Goal: Task Accomplishment & Management: Use online tool/utility

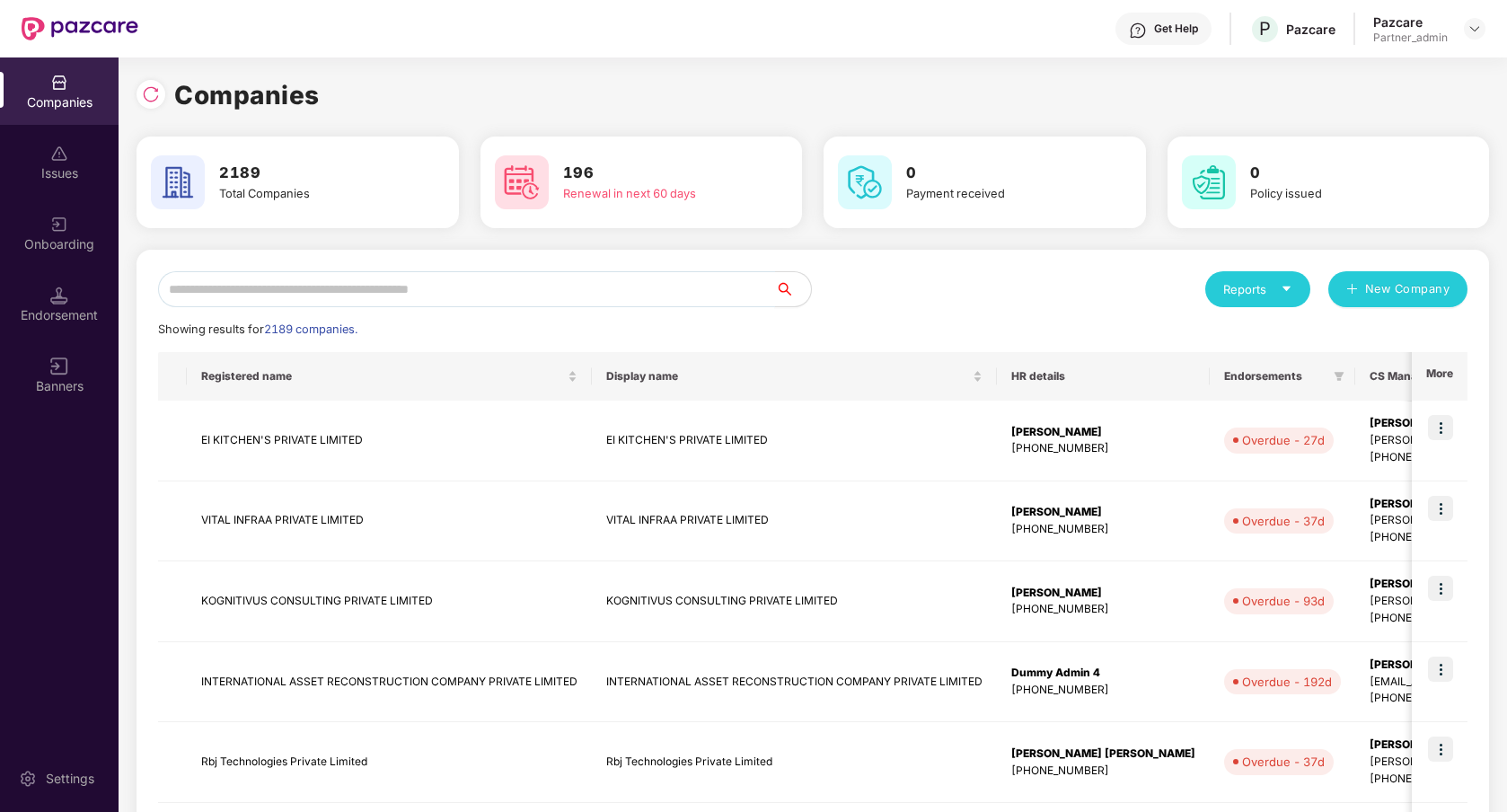
click at [267, 280] on input "text" at bounding box center [466, 289] width 617 height 36
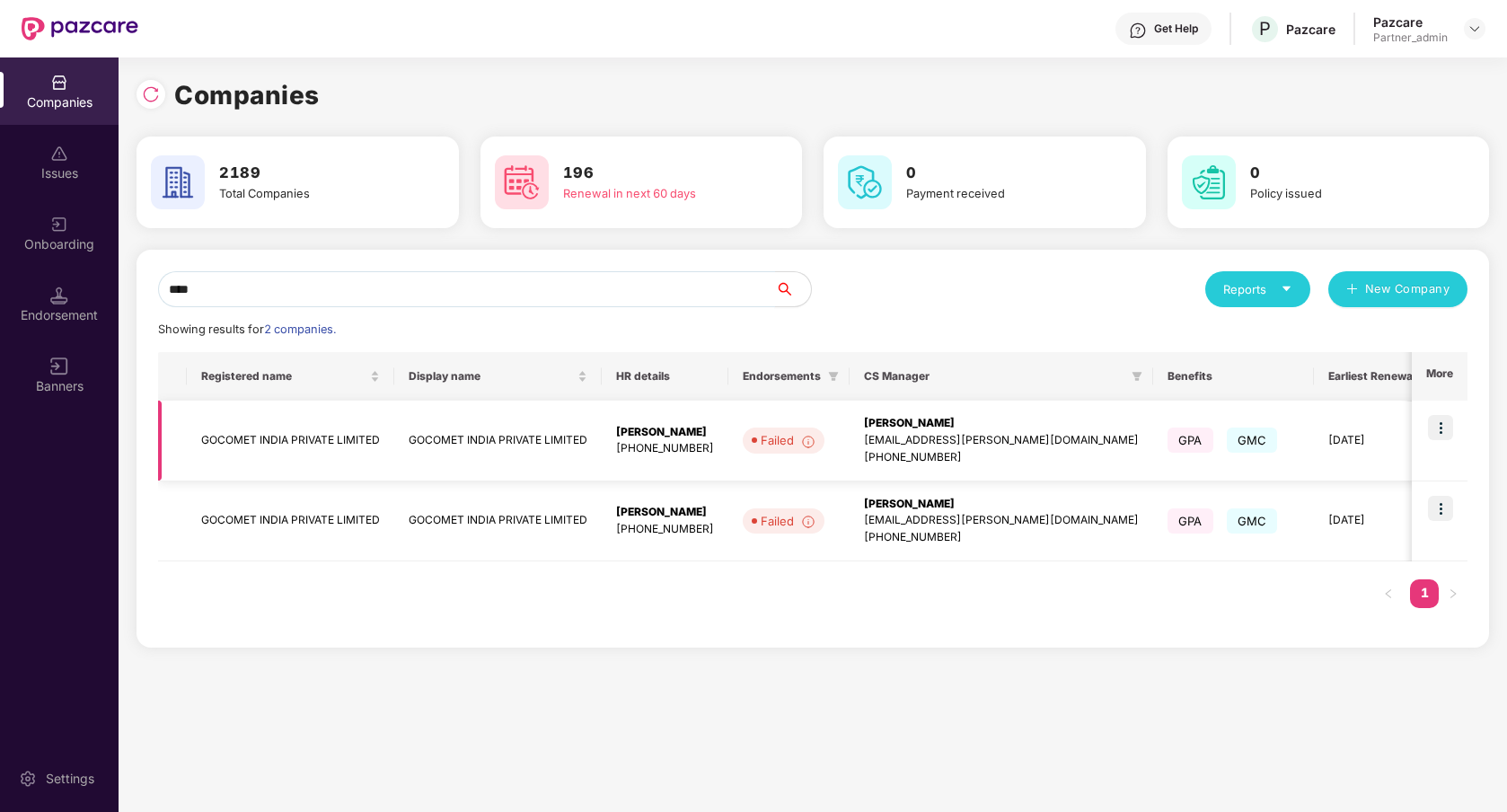
type input "****"
click at [1442, 436] on img at bounding box center [1440, 427] width 26 height 26
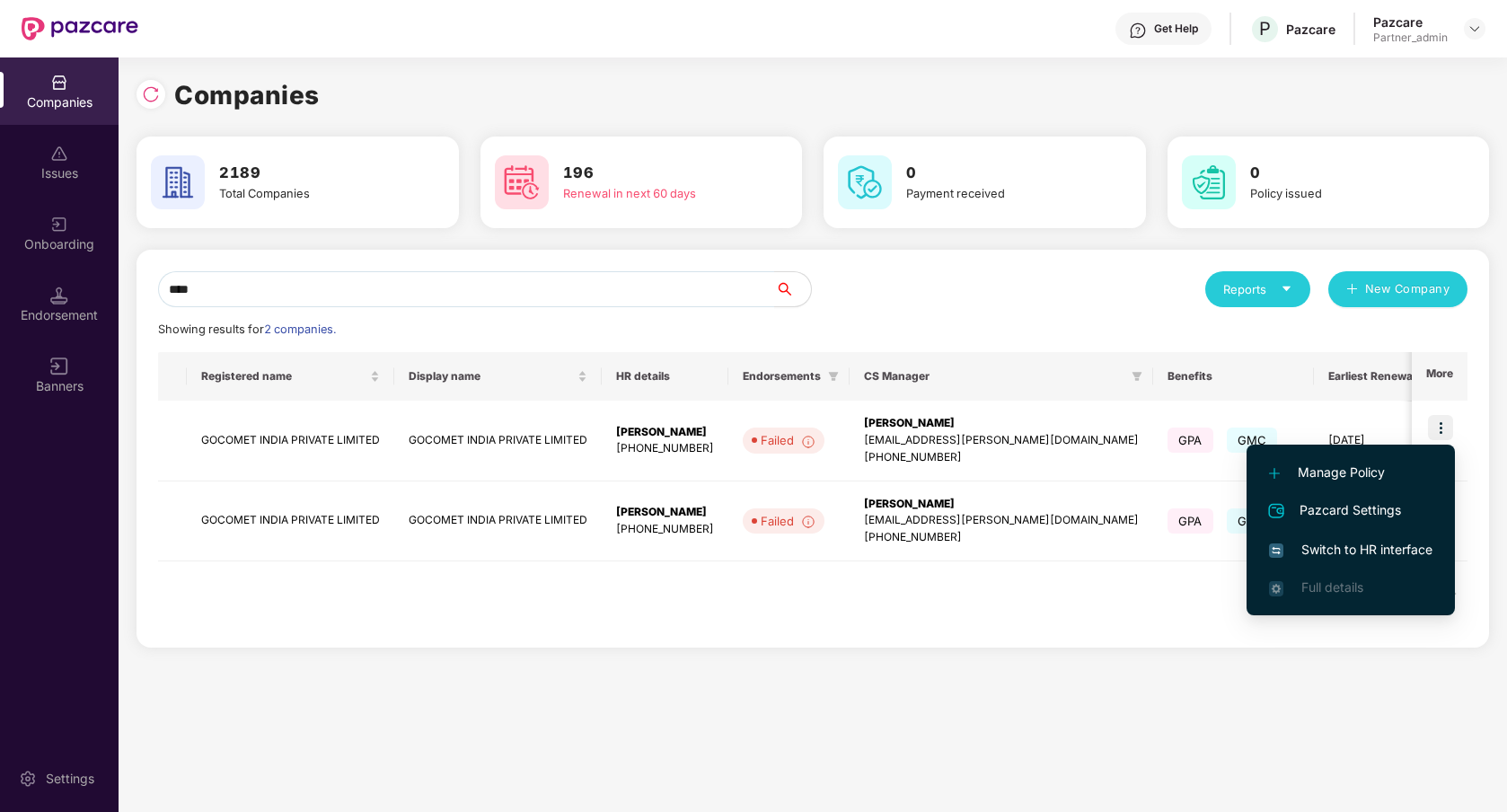
click at [1381, 556] on span "Switch to HR interface" at bounding box center [1350, 550] width 163 height 20
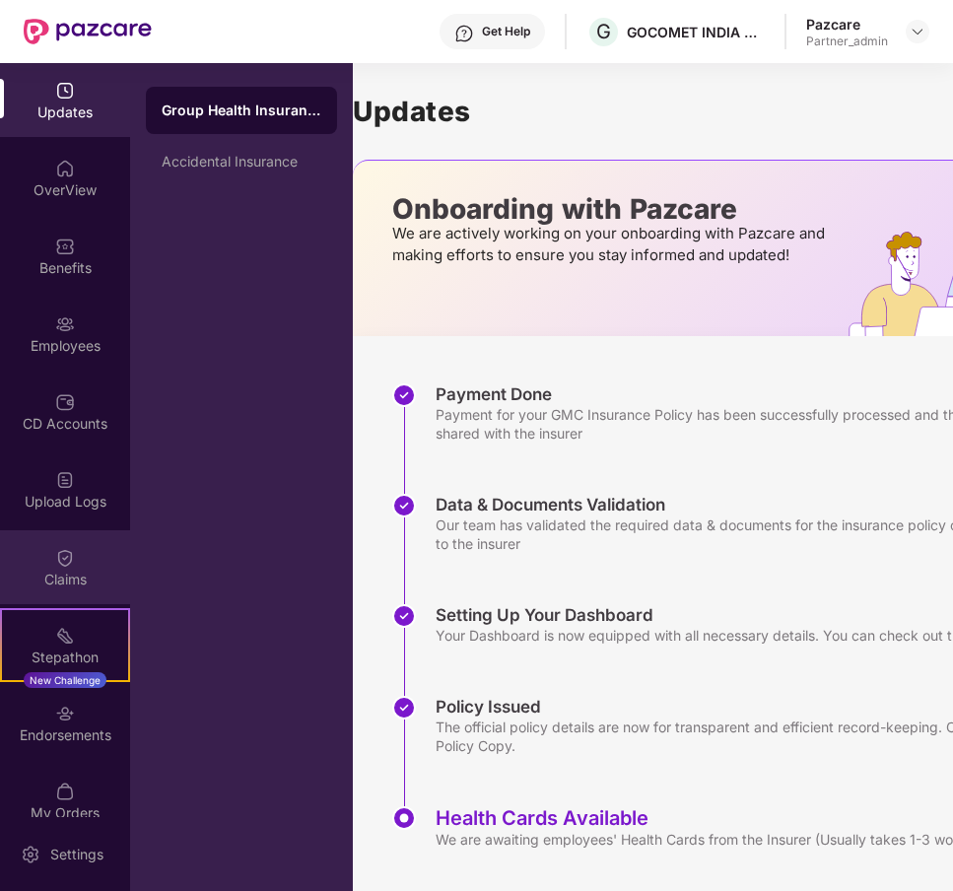
click at [76, 583] on div "Claims" at bounding box center [65, 579] width 130 height 20
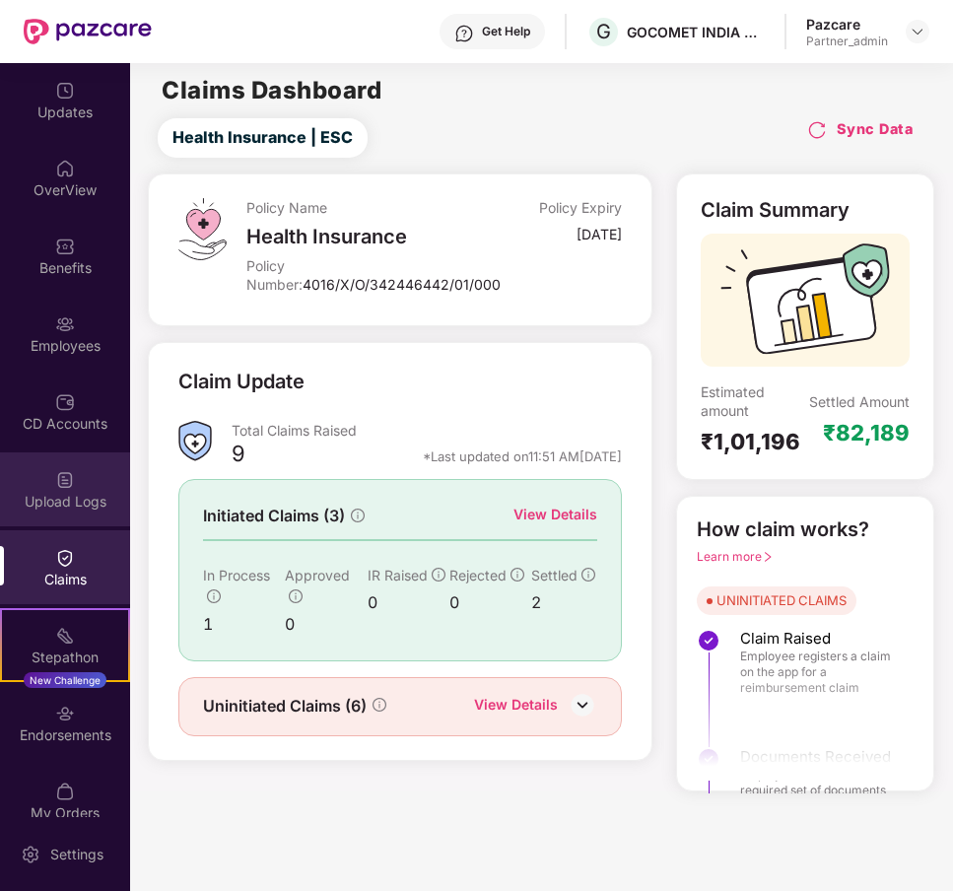
click at [39, 507] on div "Upload Logs" at bounding box center [65, 502] width 130 height 20
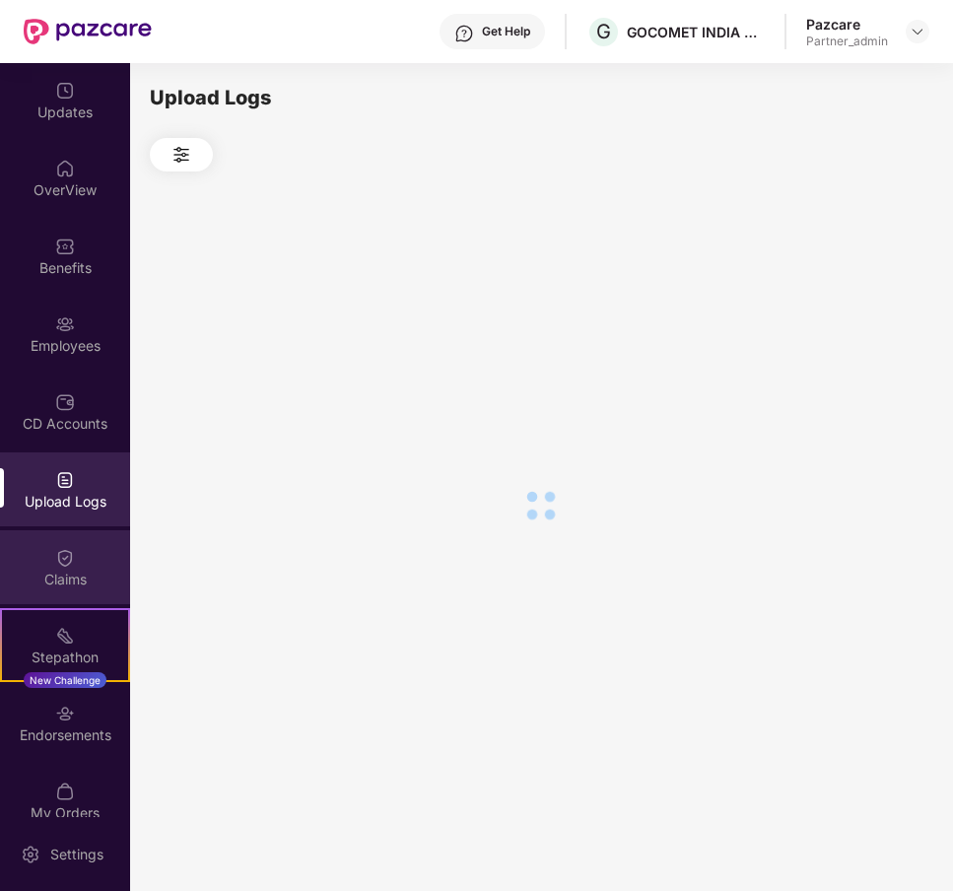
click at [55, 564] on img at bounding box center [65, 558] width 20 height 20
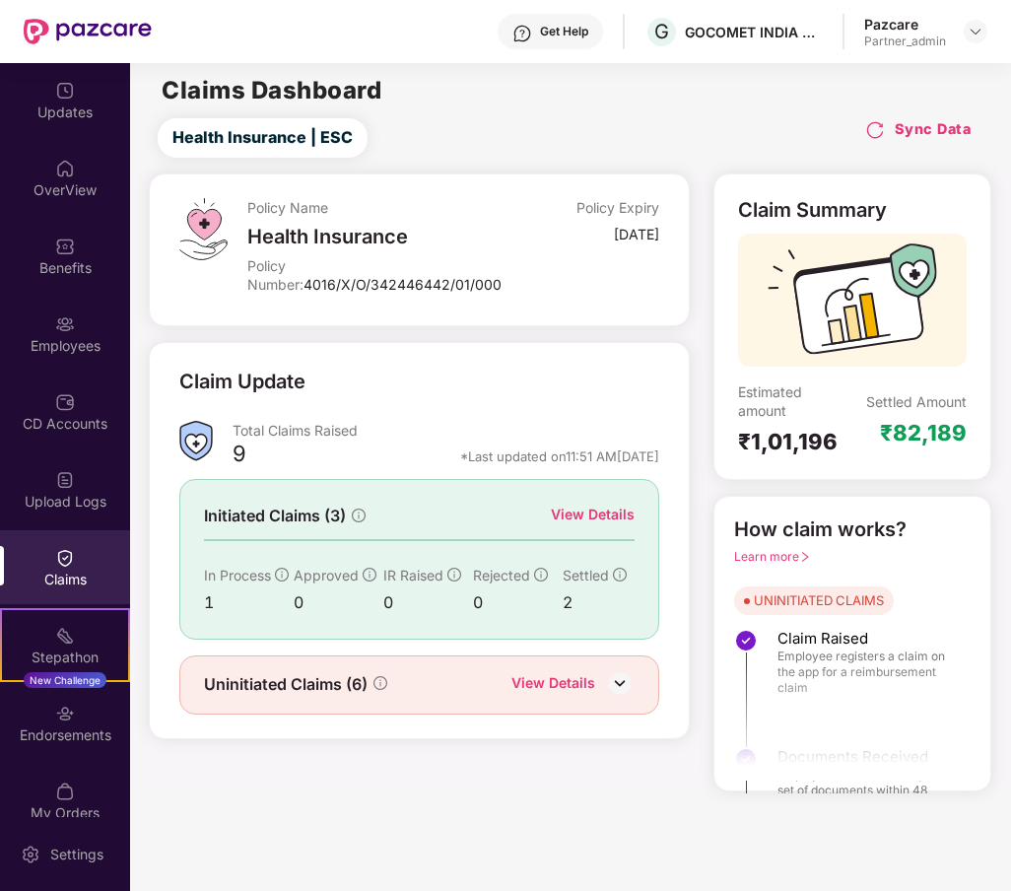
click at [740, 126] on div "Health Insurance | ESC Sync Data" at bounding box center [574, 137] width 872 height 39
click at [60, 506] on div "Upload Logs" at bounding box center [65, 502] width 130 height 20
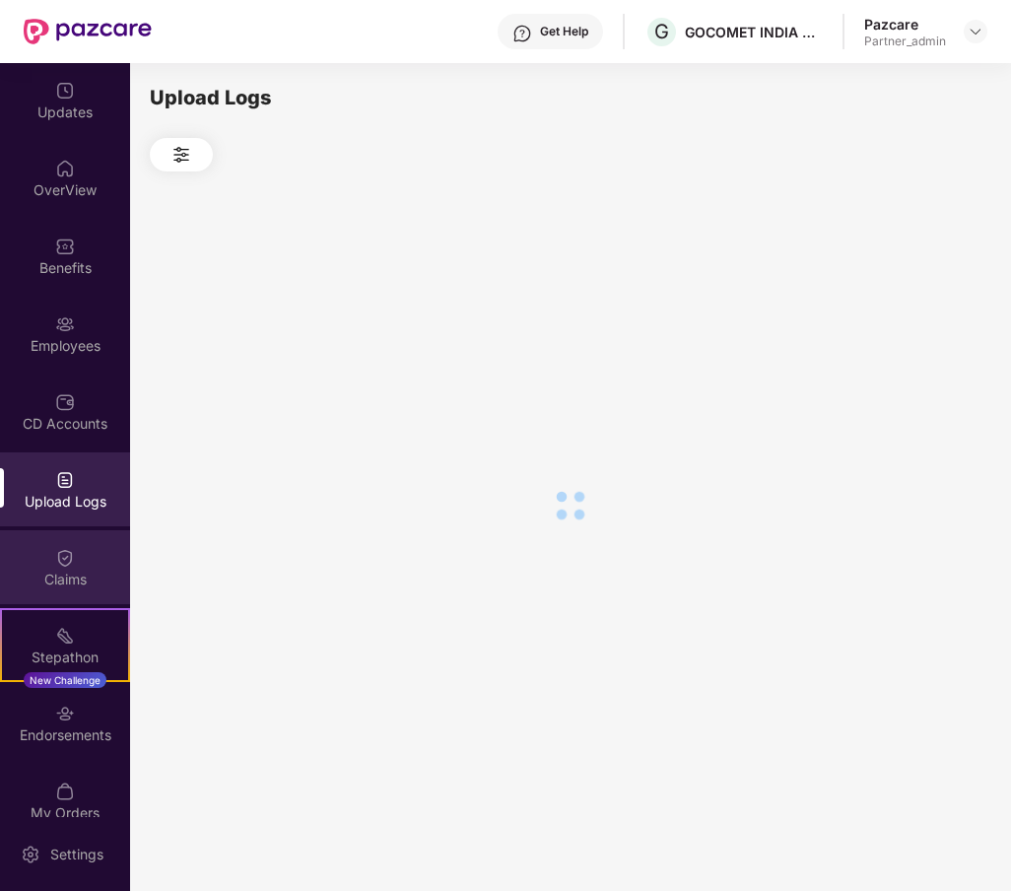
click at [65, 567] on div "Claims" at bounding box center [65, 567] width 130 height 74
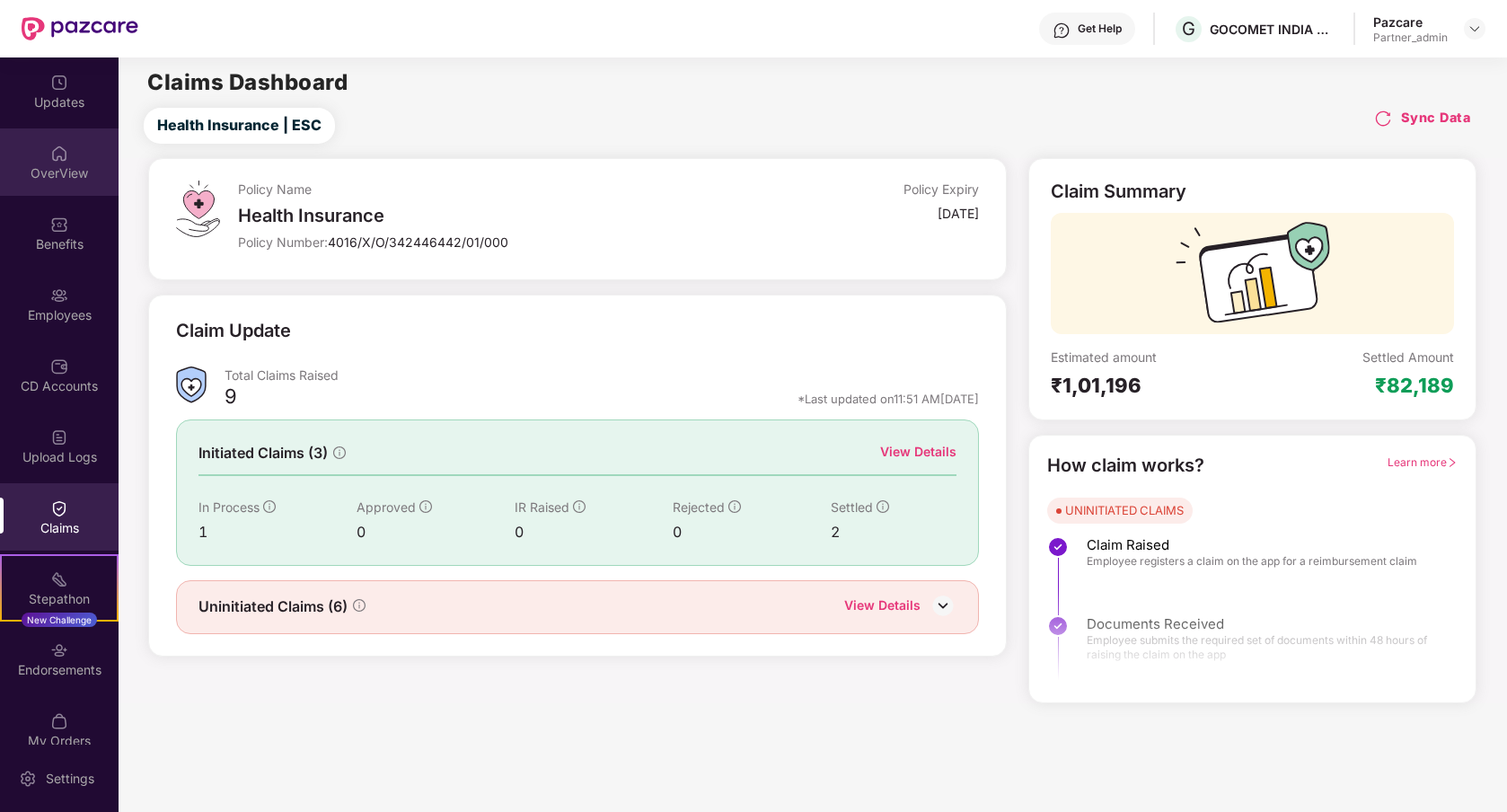
click at [81, 181] on div "OverView" at bounding box center [59, 162] width 119 height 67
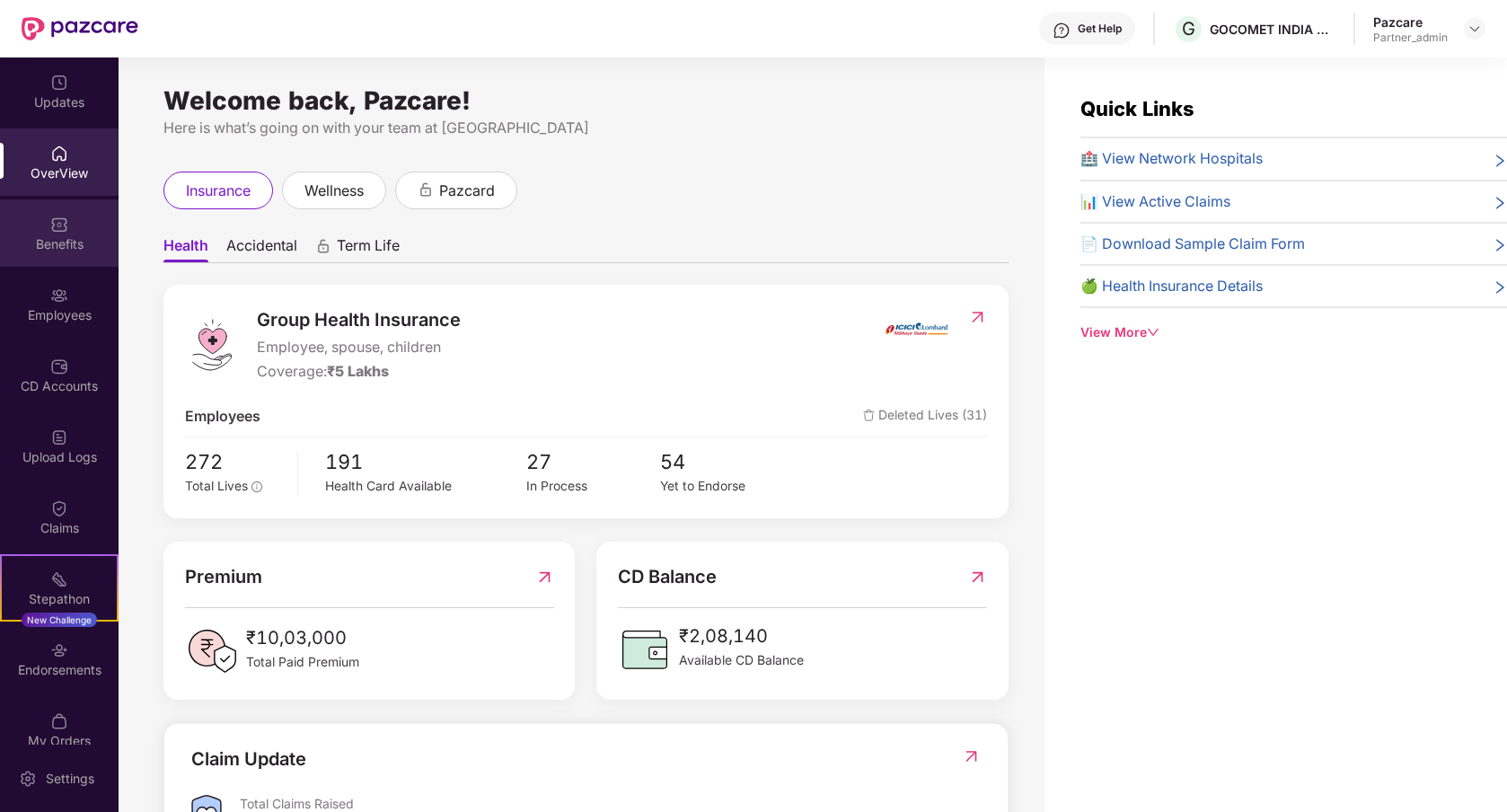
click at [53, 254] on div "Benefits" at bounding box center [59, 233] width 119 height 67
